Goal: Task Accomplishment & Management: Manage account settings

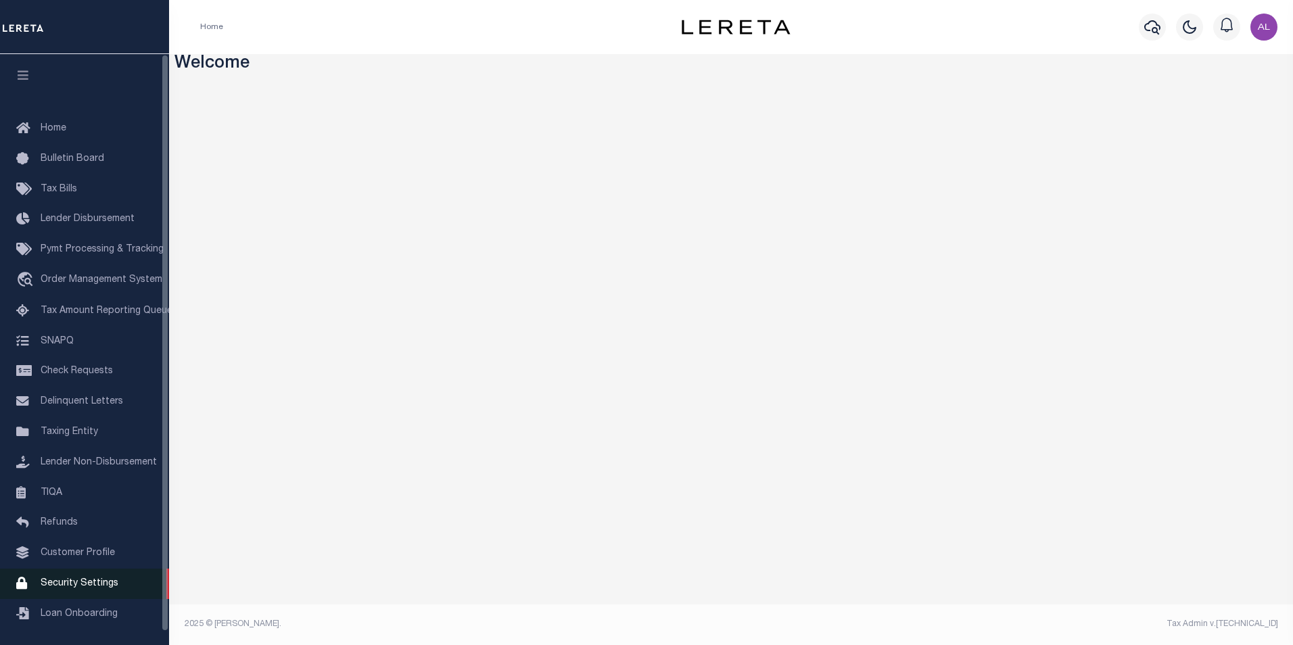
click at [72, 588] on span "Security Settings" at bounding box center [80, 583] width 78 height 9
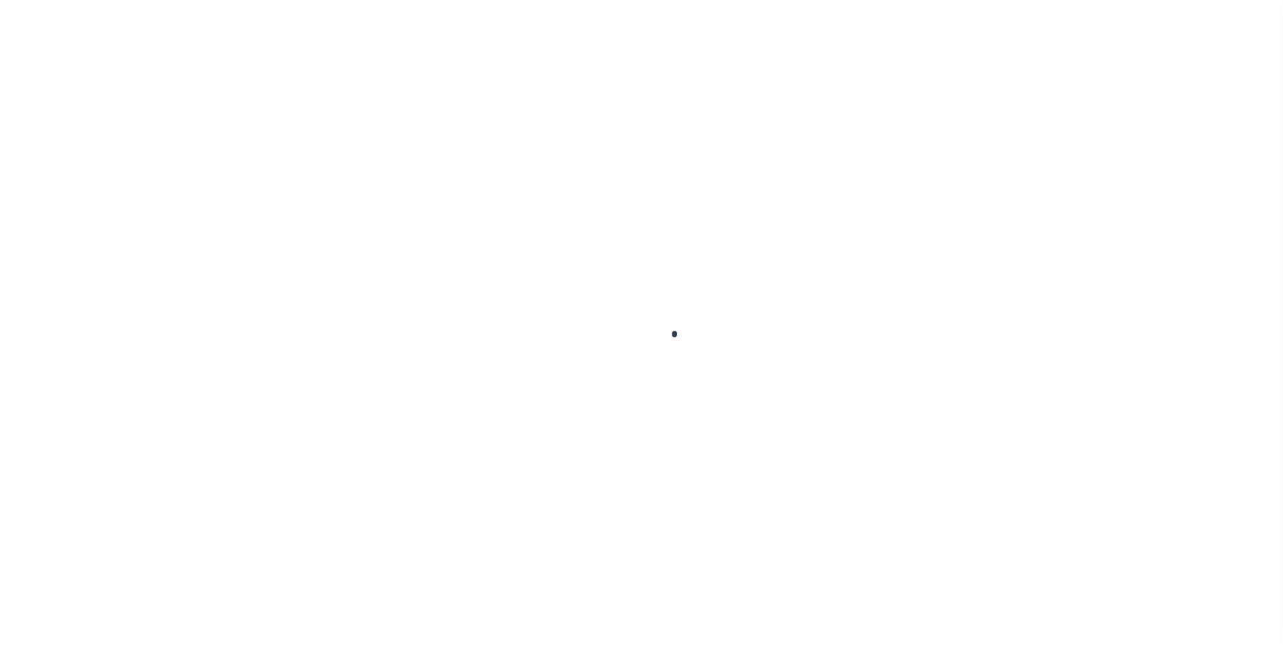
select select "100"
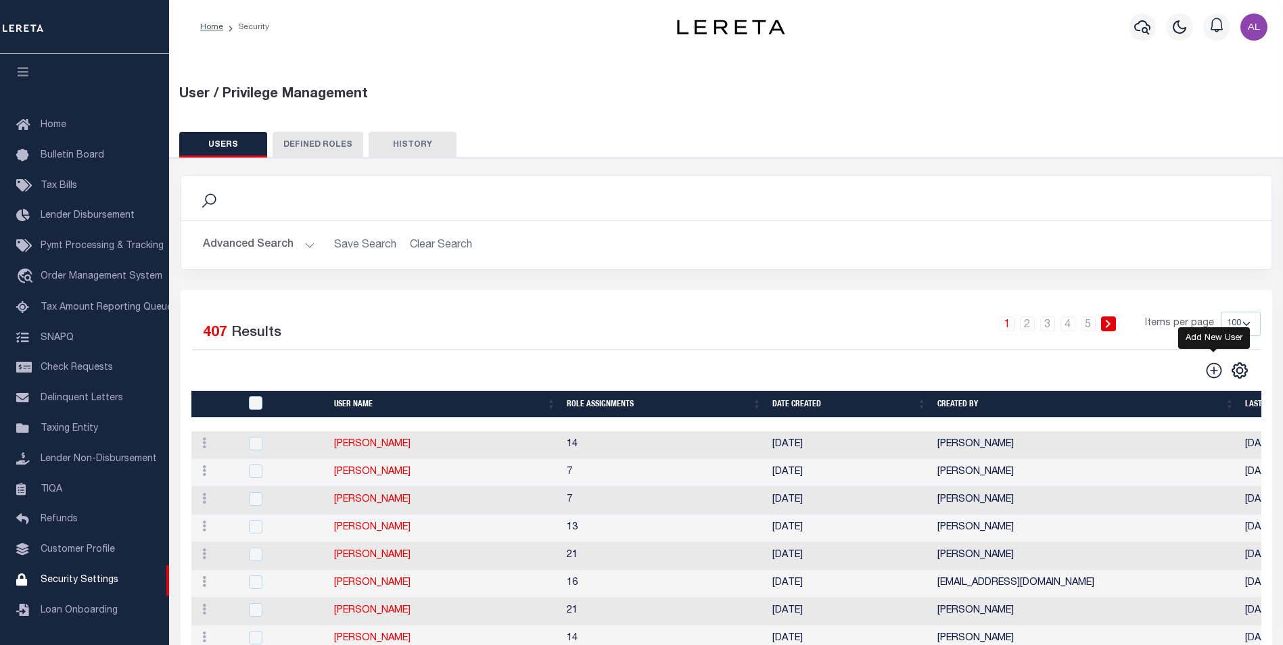
click at [1215, 378] on icon "" at bounding box center [1214, 370] width 16 height 16
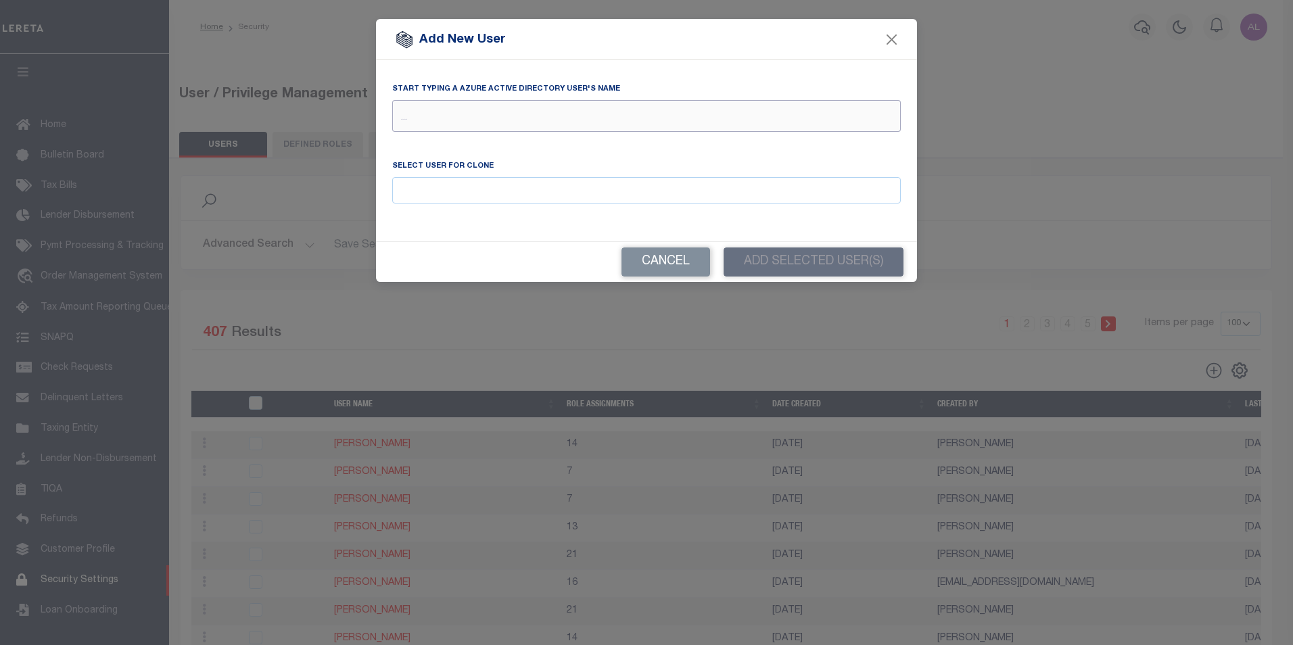
click at [471, 127] on input "text" at bounding box center [646, 119] width 508 height 26
type input "humber"
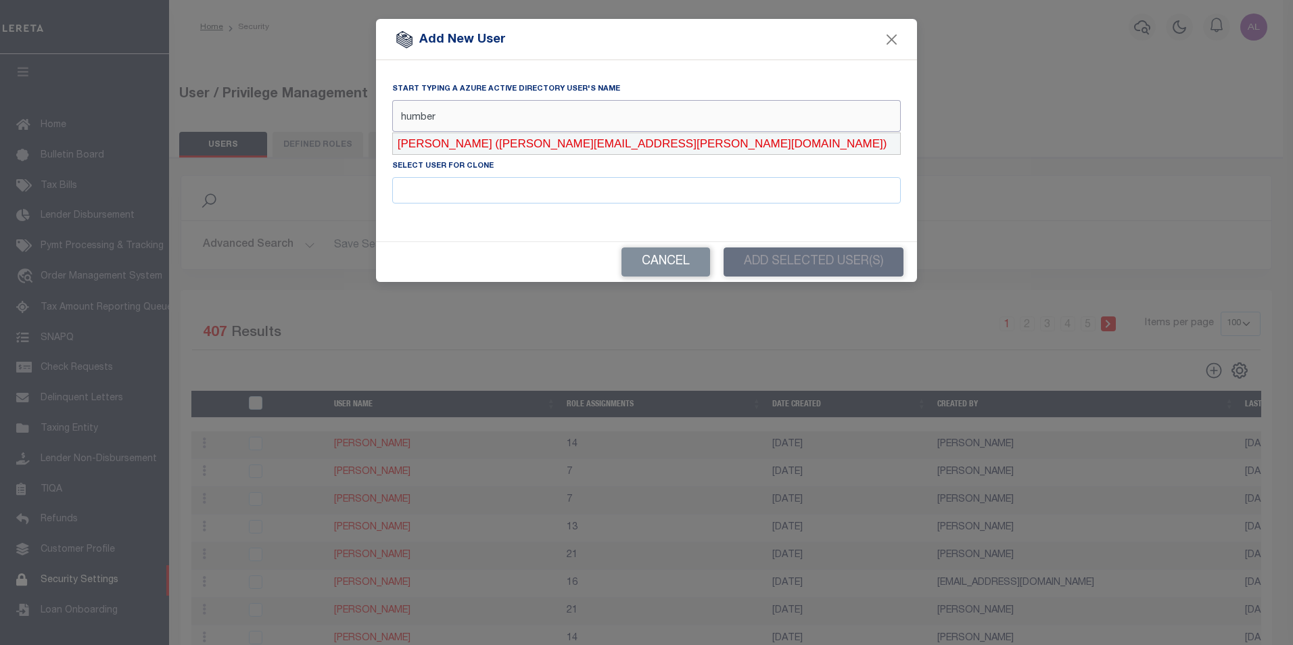
click at [566, 145] on div "[PERSON_NAME] ([PERSON_NAME][EMAIL_ADDRESS][PERSON_NAME][DOMAIN_NAME])" at bounding box center [646, 144] width 507 height 22
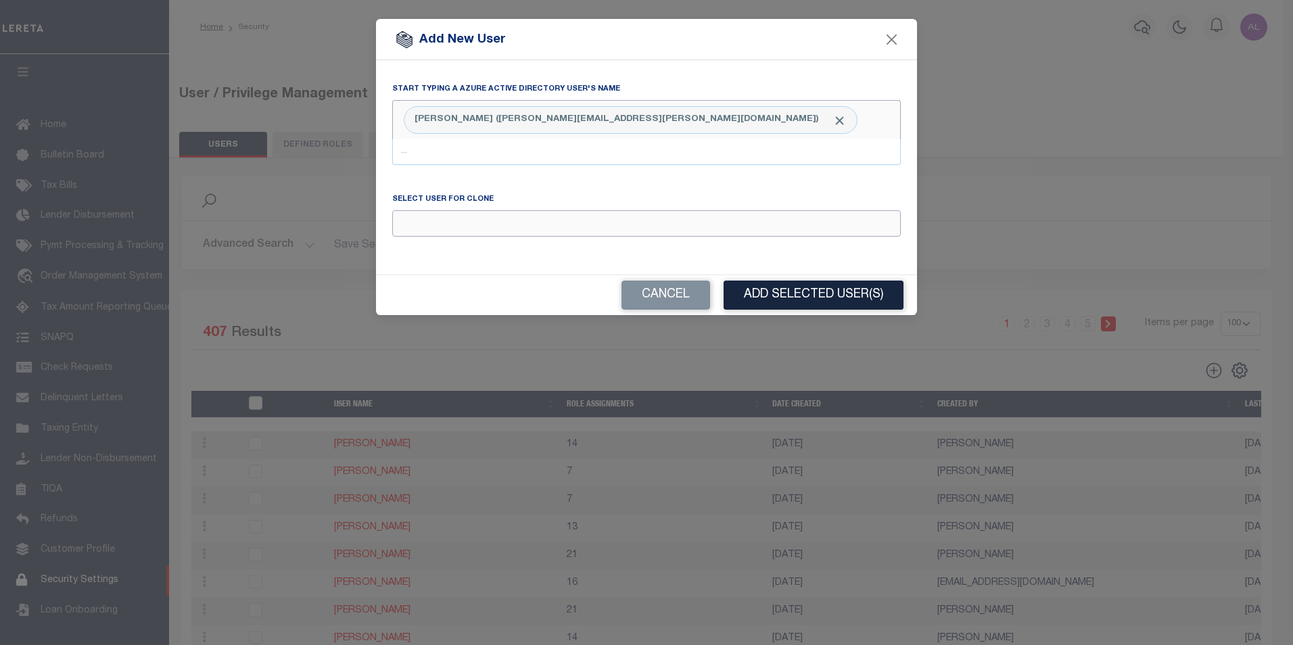
click at [435, 236] on input "Email" at bounding box center [646, 223] width 508 height 26
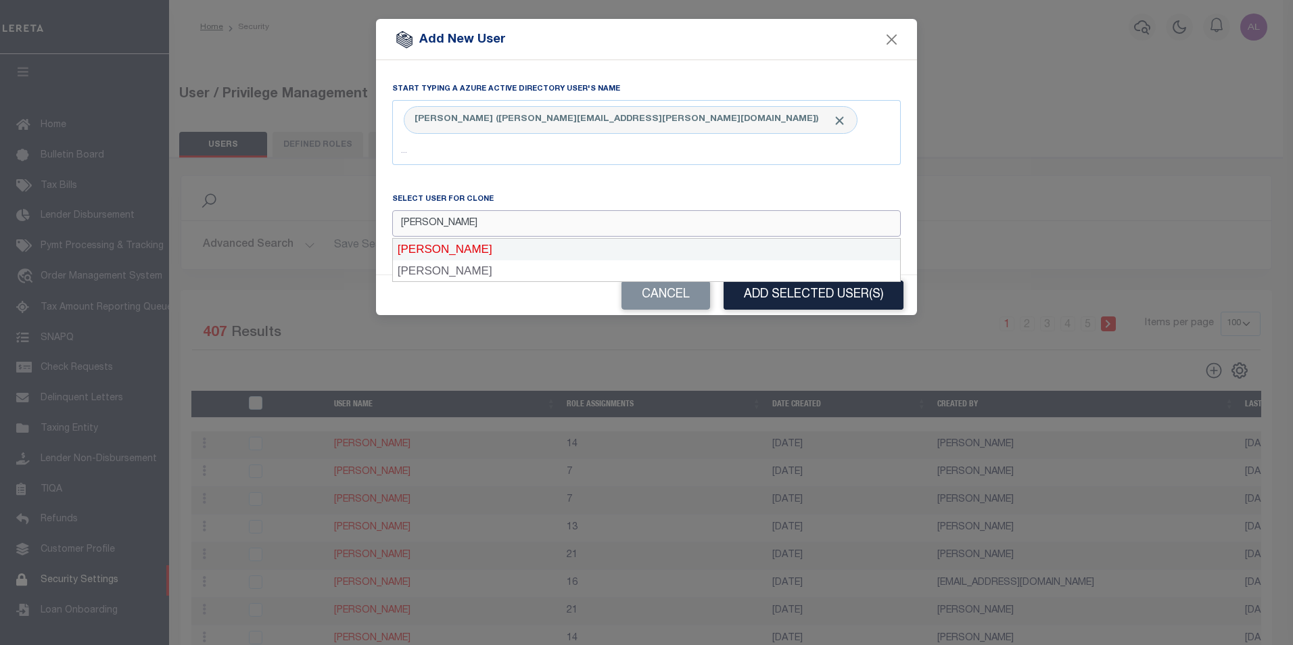
click at [479, 252] on div "[PERSON_NAME]" at bounding box center [646, 250] width 507 height 22
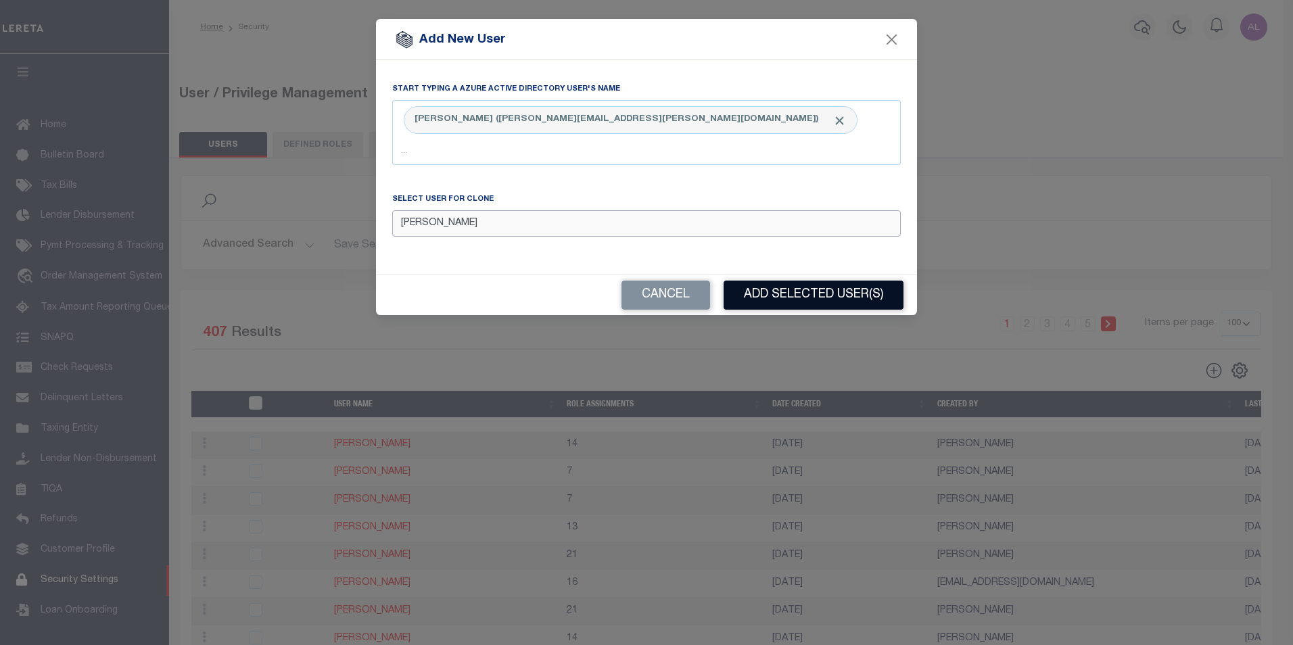
type input "[PERSON_NAME]"
click at [790, 302] on button "Add Selected User(s)" at bounding box center [813, 295] width 180 height 29
